Goal: Find specific page/section: Find specific page/section

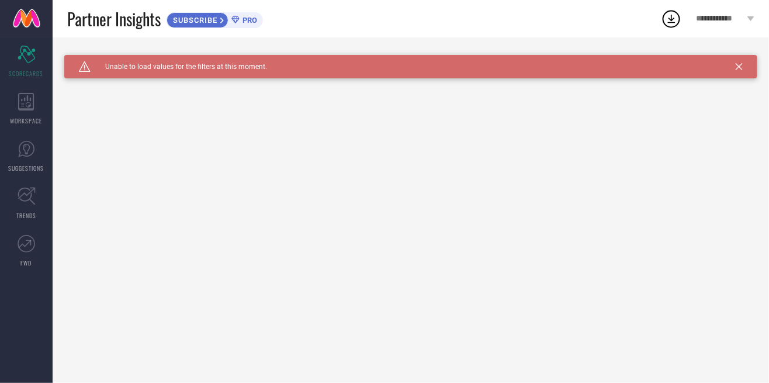
click at [22, 25] on link at bounding box center [26, 18] width 53 height 37
